Goal: Find contact information: Obtain details needed to contact an individual or organization

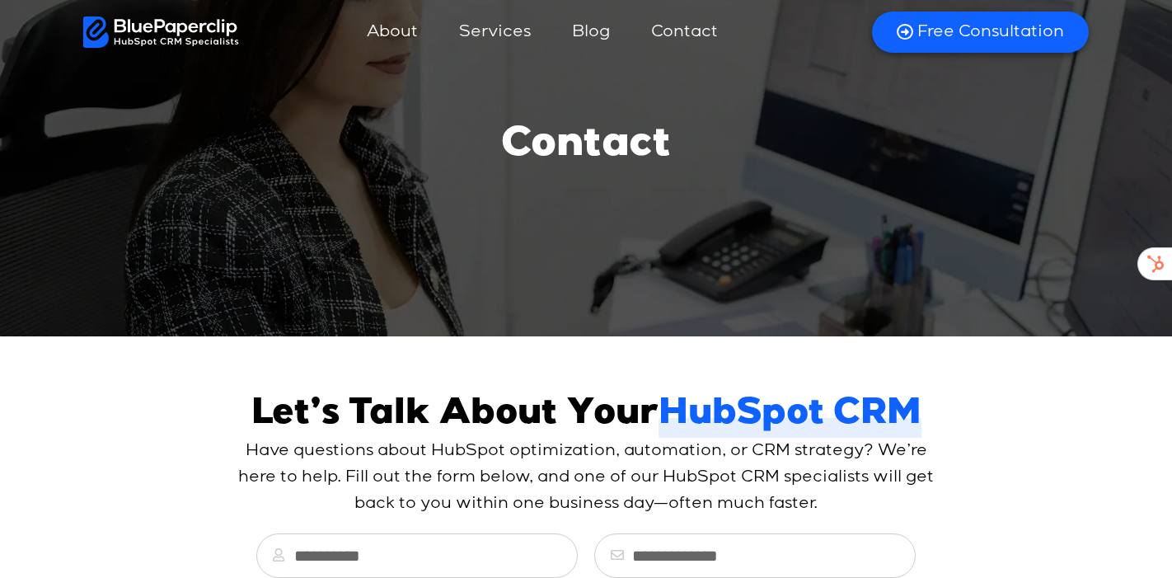
click at [705, 34] on link "Contact" at bounding box center [684, 32] width 100 height 40
click at [694, 34] on link "Contact" at bounding box center [684, 32] width 100 height 40
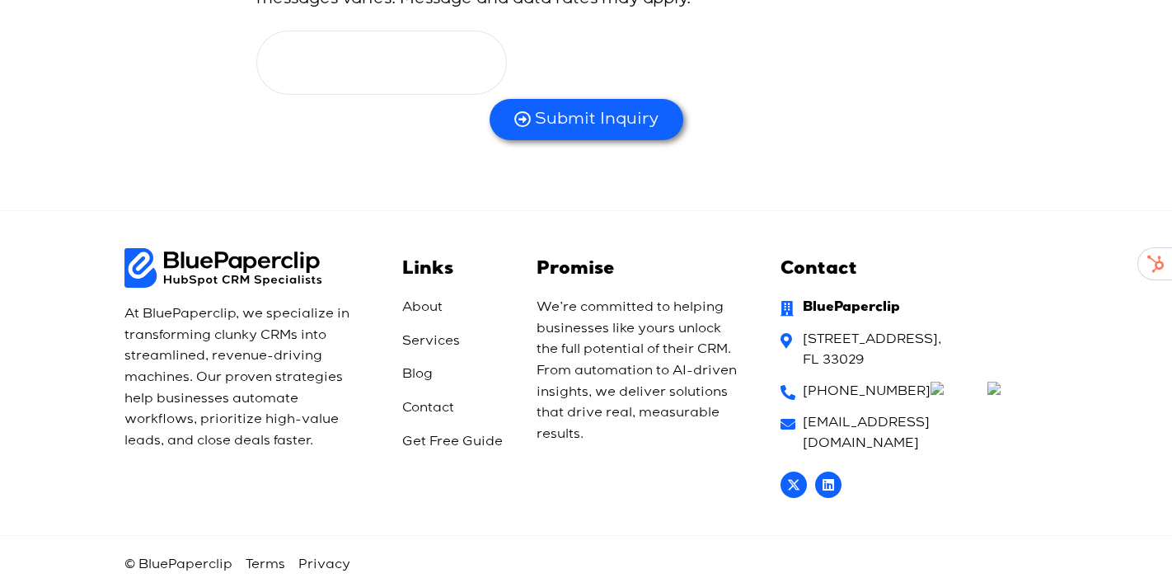
scroll to position [1063, 0]
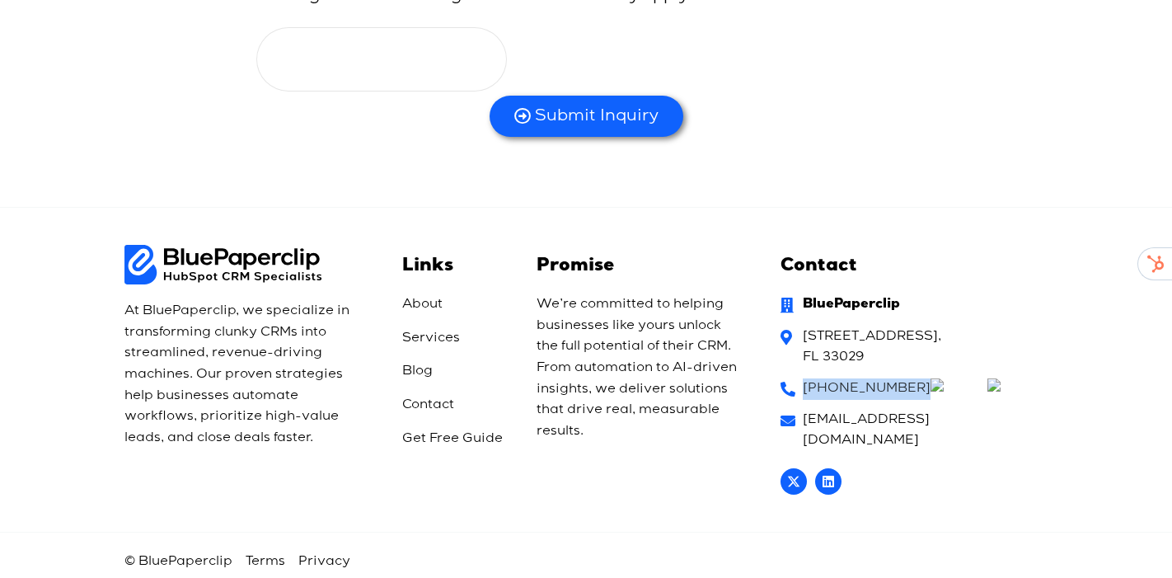
drag, startPoint x: 874, startPoint y: 414, endPoint x: 793, endPoint y: 388, distance: 85.7
click at [793, 388] on li "[PHONE_NUMBER]" at bounding box center [911, 391] width 263 height 26
copy link "[PHONE_NUMBER]"
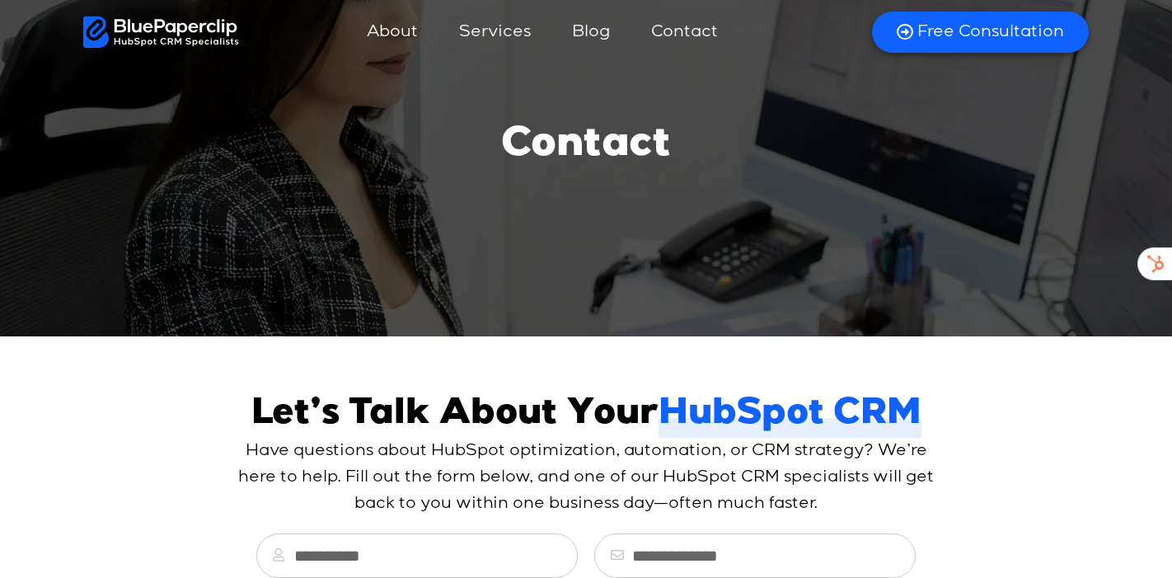
click at [162, 26] on img at bounding box center [161, 31] width 156 height 31
